Goal: Transaction & Acquisition: Purchase product/service

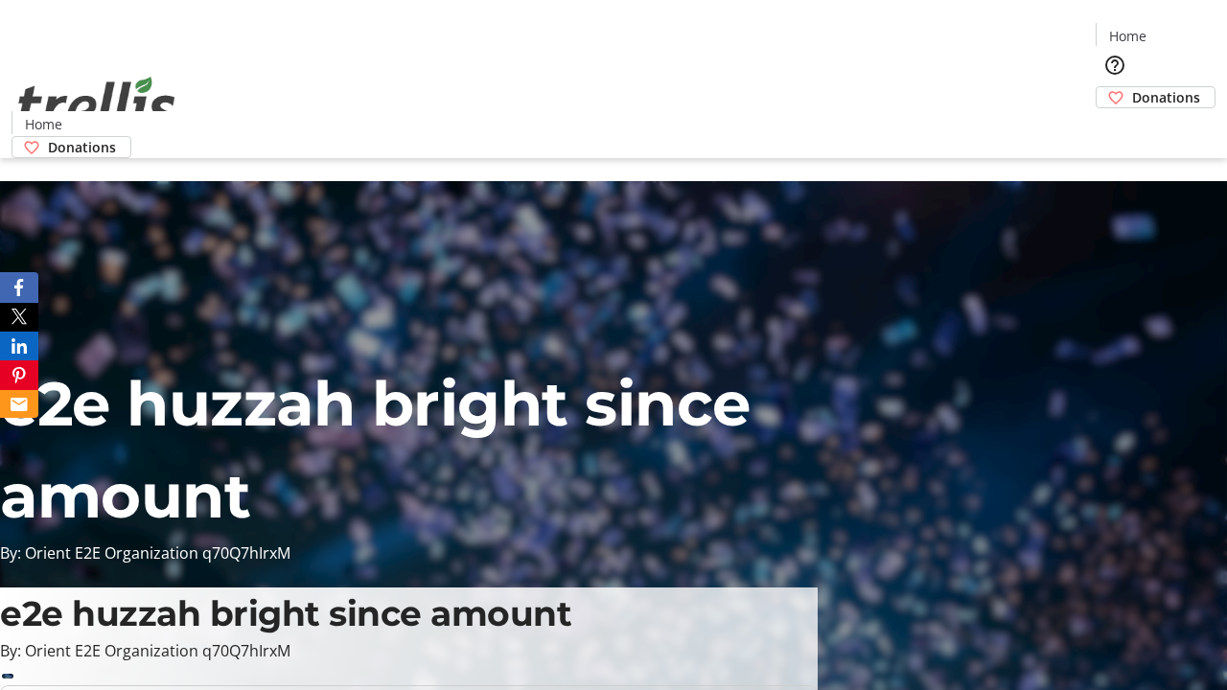
click at [1173, 29] on span "Sign Up" at bounding box center [1180, 26] width 56 height 23
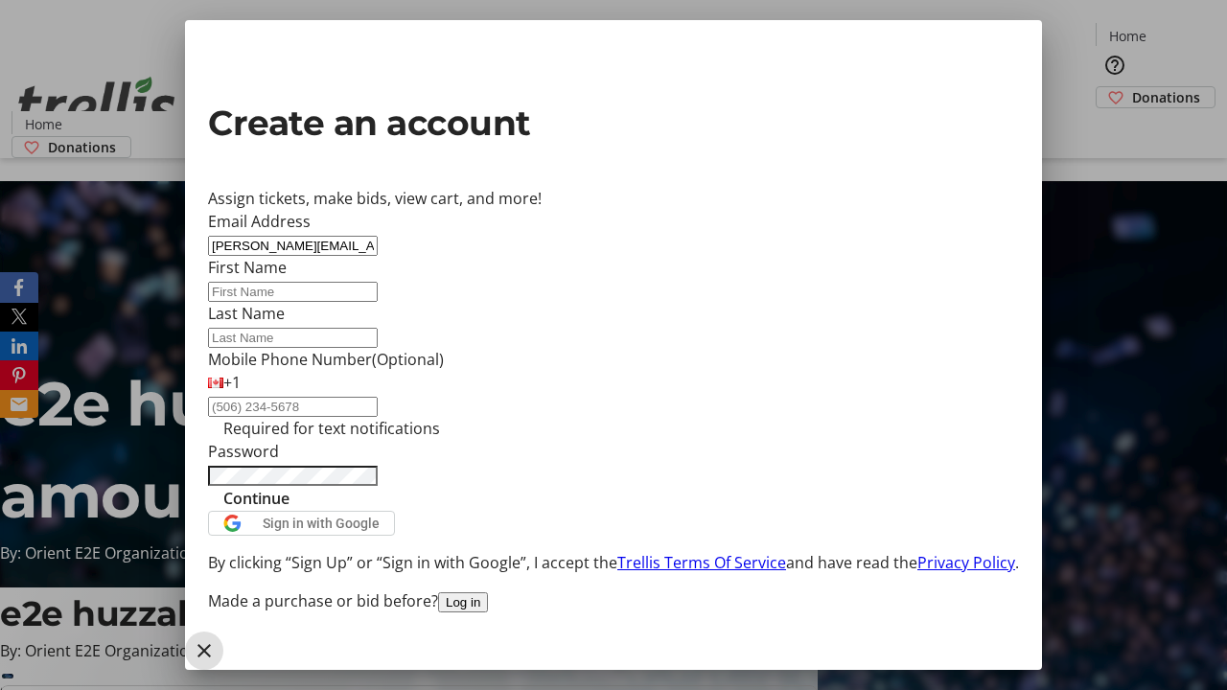
type input "[PERSON_NAME][EMAIL_ADDRESS][DOMAIN_NAME]"
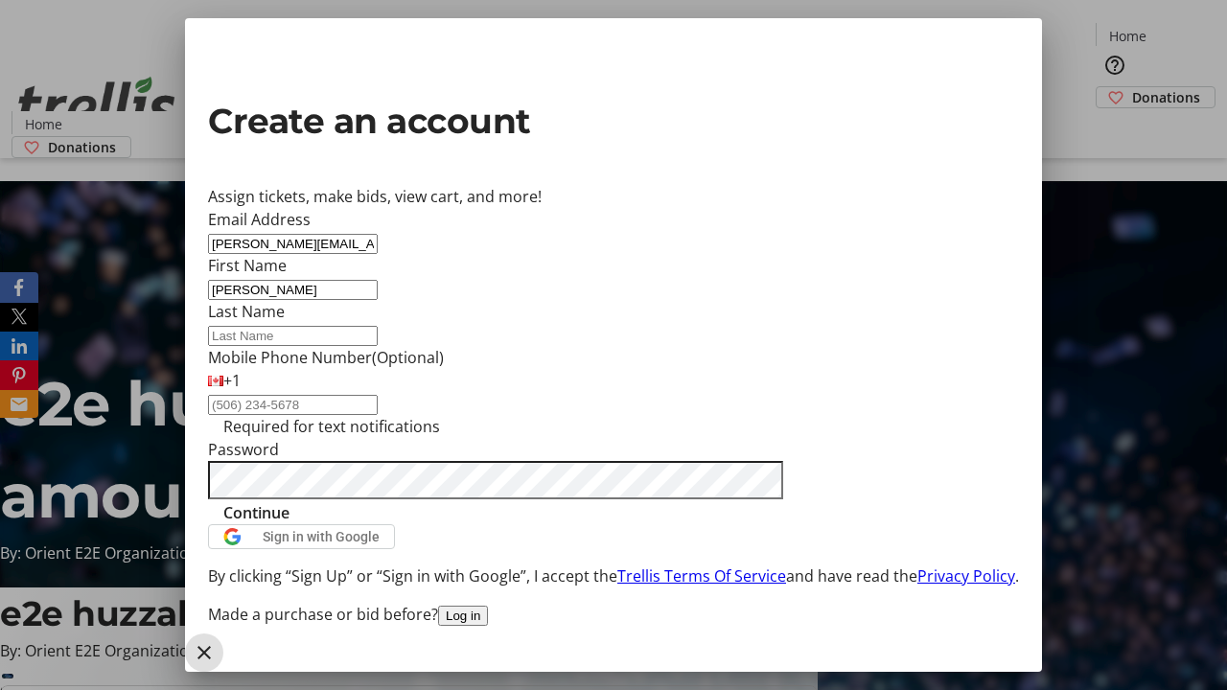
type input "[PERSON_NAME]"
click at [290, 524] on span "Continue" at bounding box center [256, 512] width 66 height 23
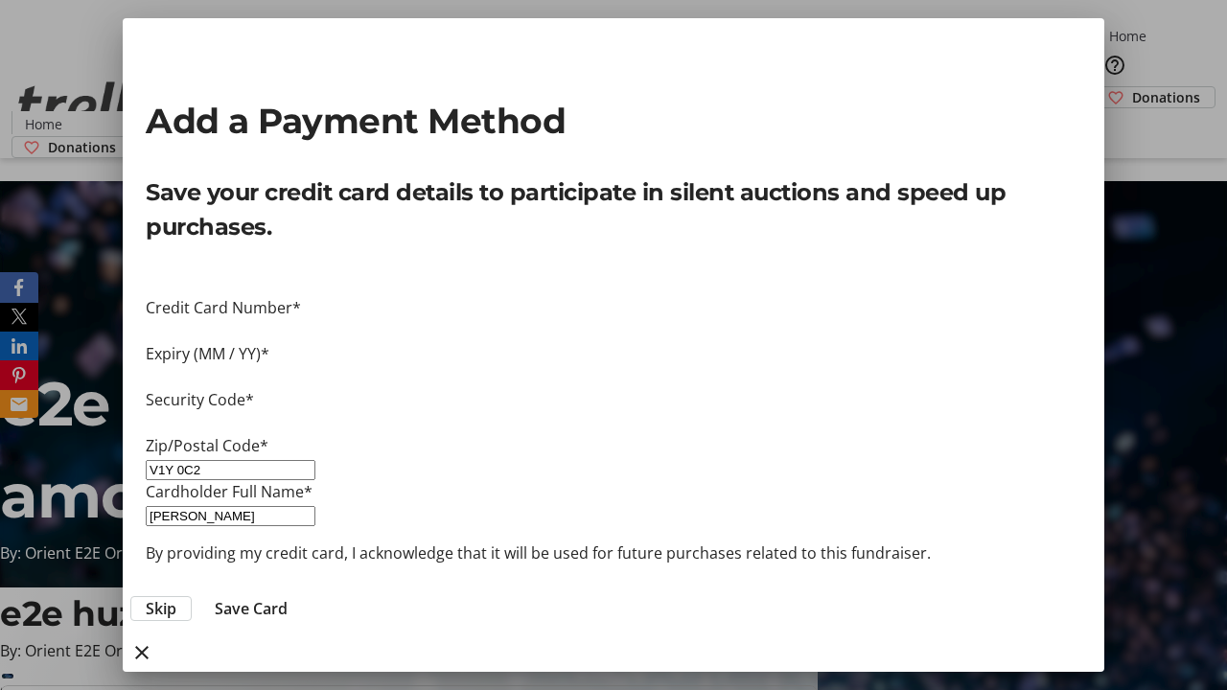
type input "V1Y 0C2"
click at [288, 597] on span "Save Card" at bounding box center [251, 608] width 73 height 23
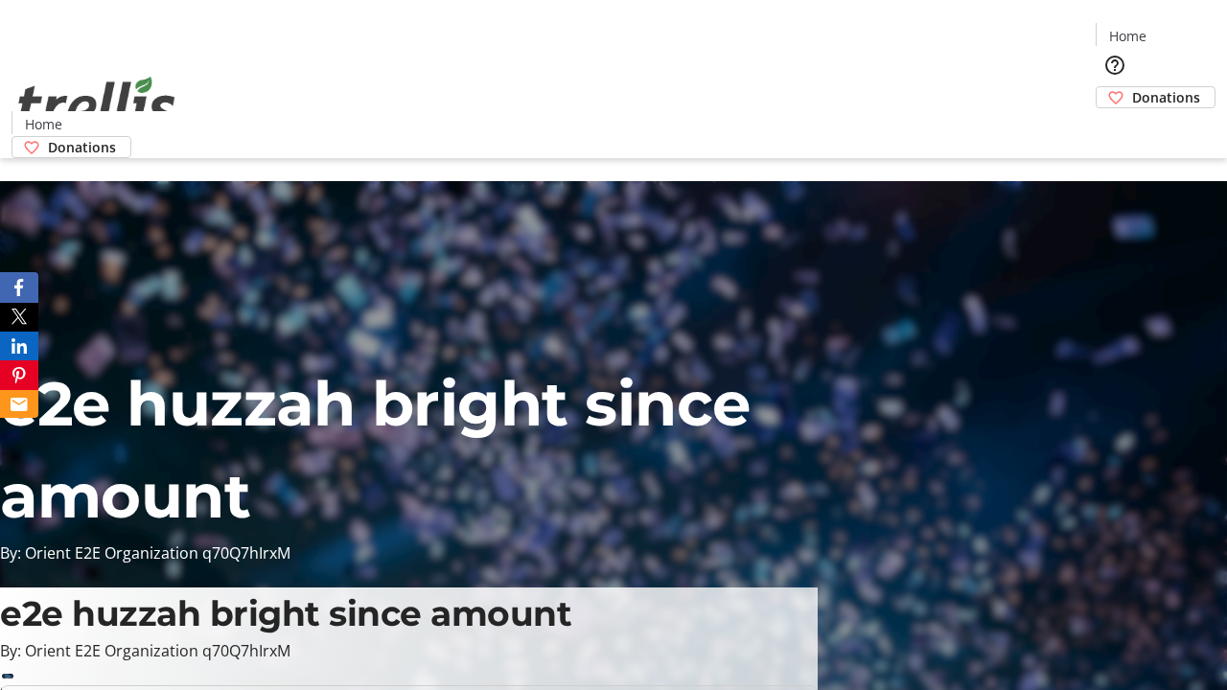
click at [1132, 87] on span "Donations" at bounding box center [1166, 97] width 68 height 20
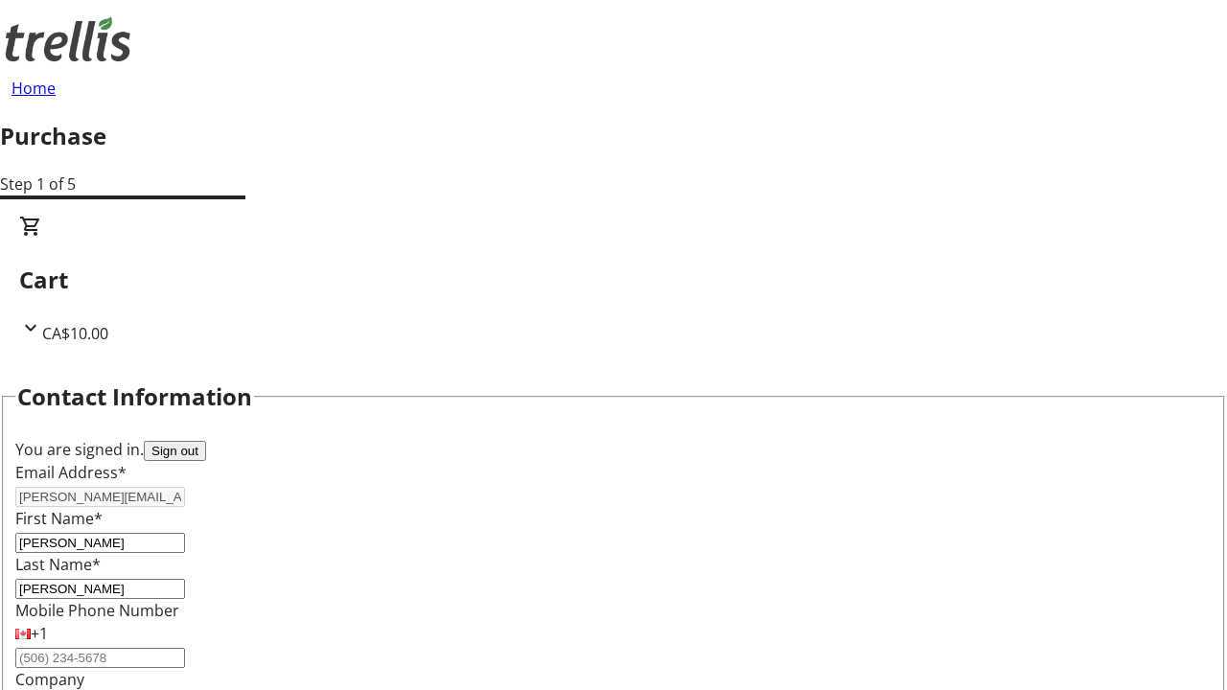
scroll to position [311, 0]
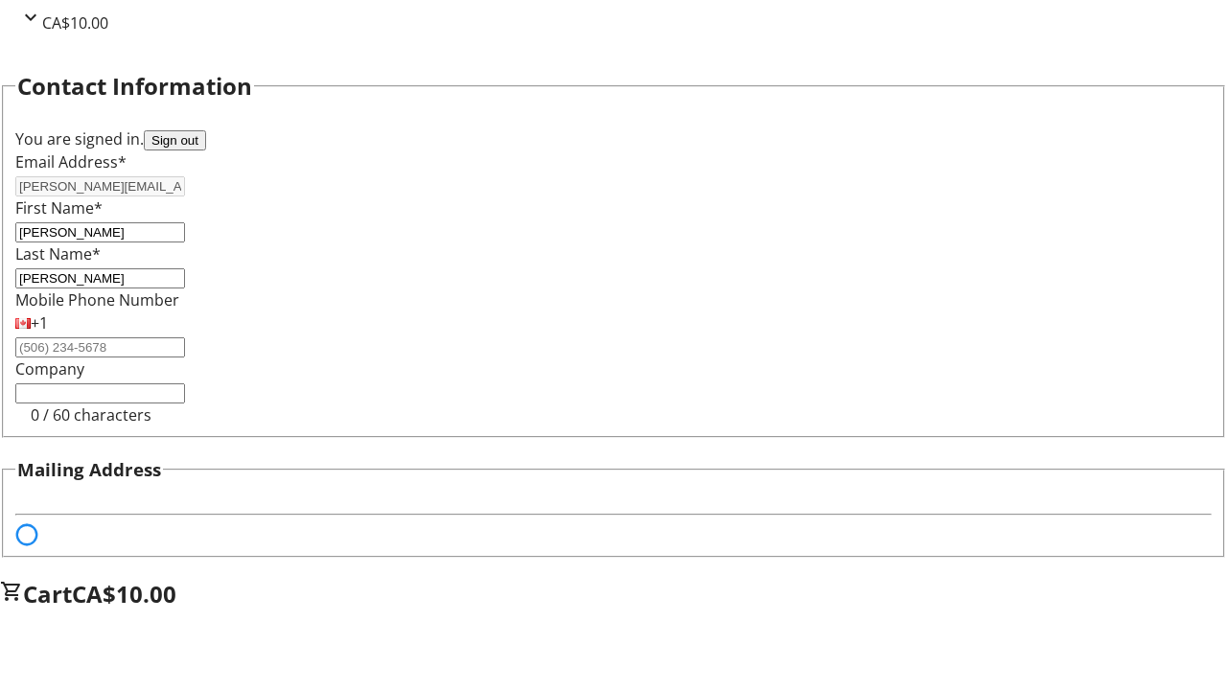
select select "BC"
select select "CA"
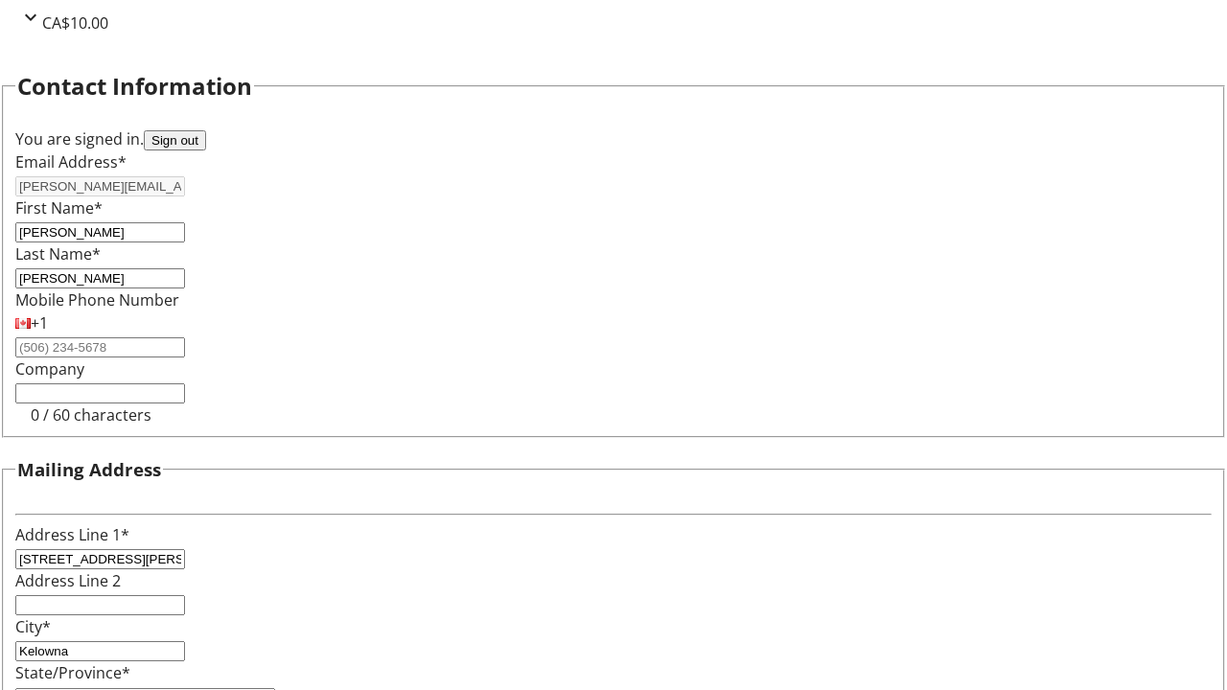
type input "V1Y 0C2"
